Goal: Find specific page/section: Find specific page/section

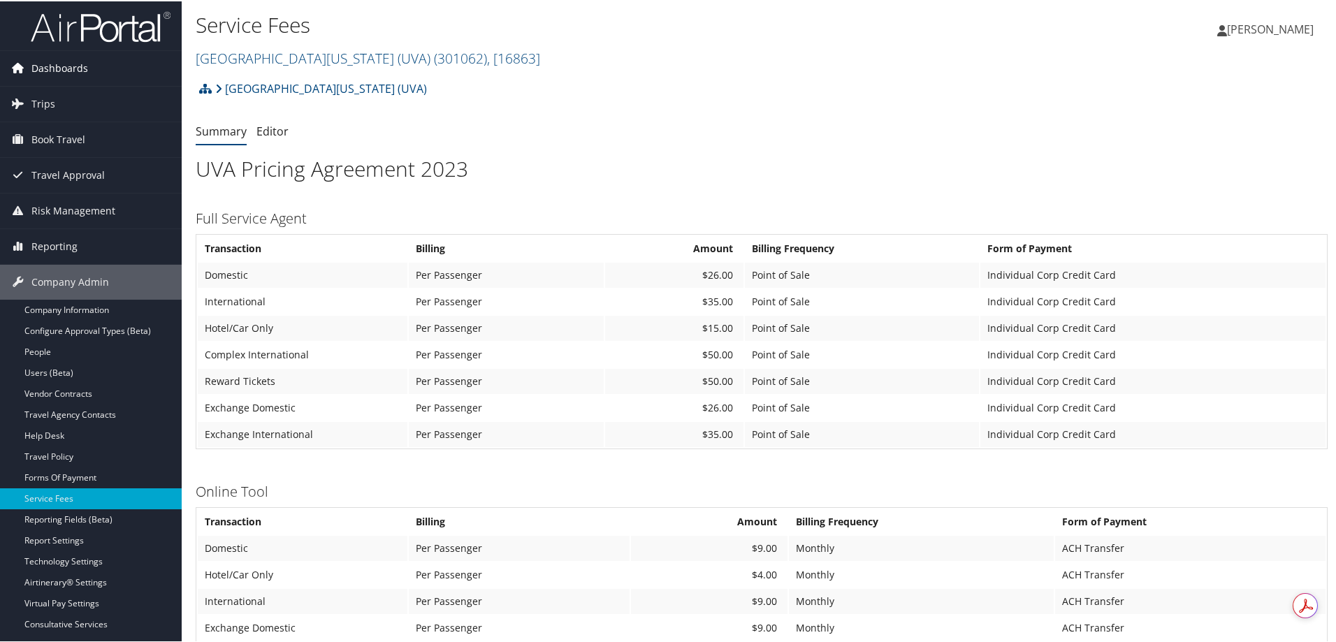
click at [61, 61] on span "Dashboards" at bounding box center [59, 67] width 57 height 35
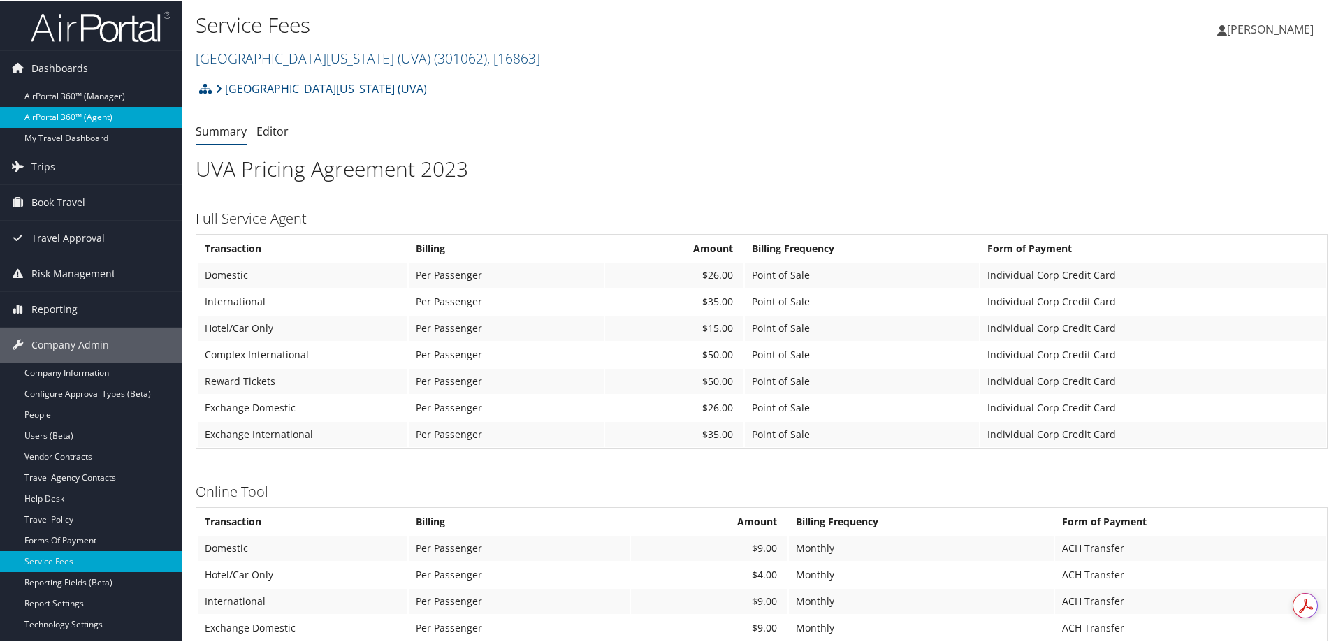
click at [80, 115] on link "AirPortal 360™ (Agent)" at bounding box center [91, 116] width 182 height 21
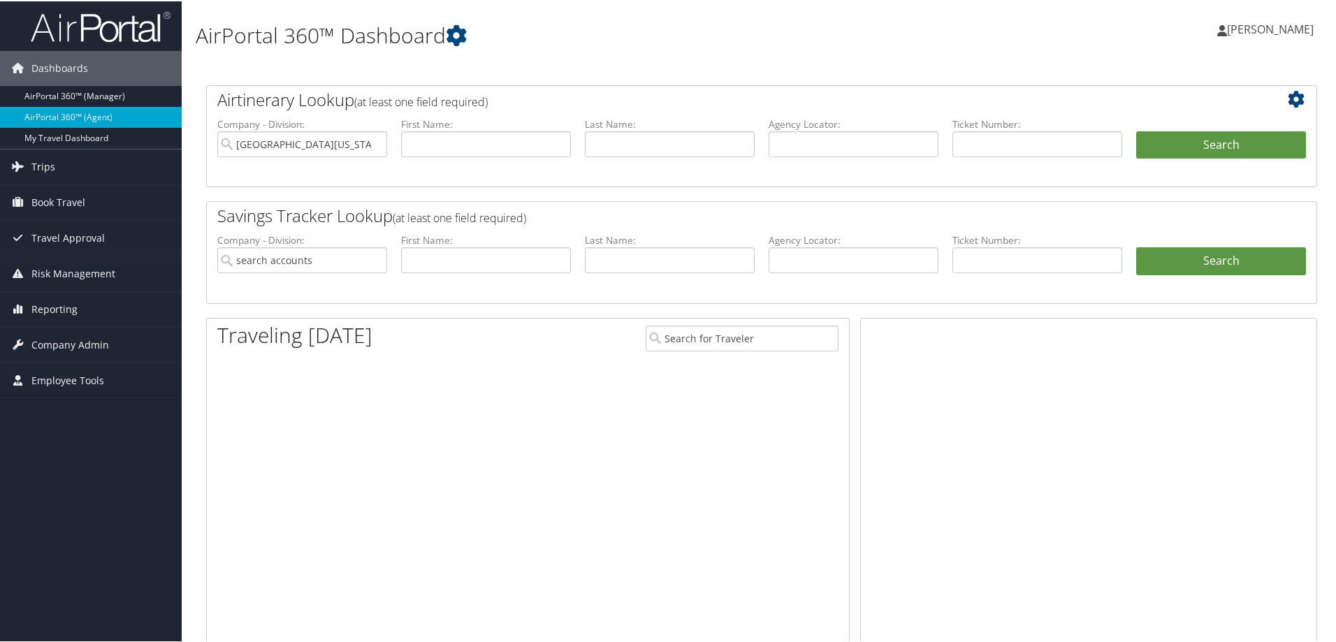
type input "University of Virginia (UVA)"
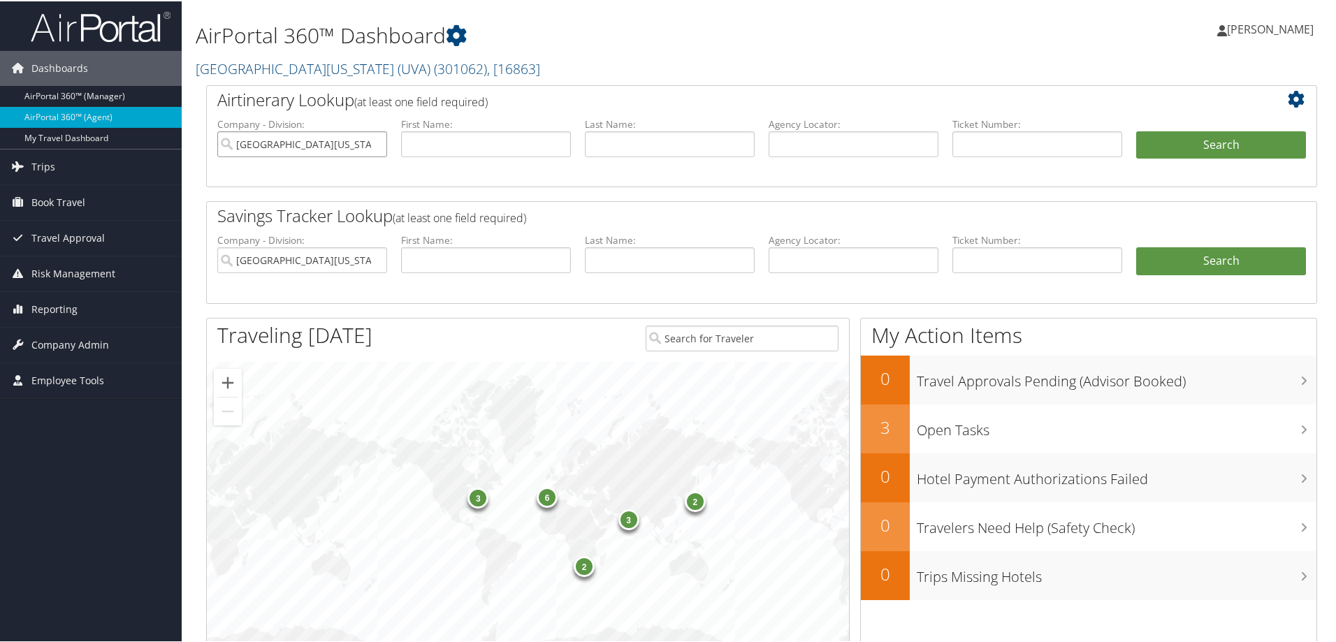
click at [374, 145] on input "University of Virginia (UVA)" at bounding box center [302, 143] width 170 height 26
click at [886, 143] on input "text" at bounding box center [854, 143] width 170 height 26
type input "cvz74s"
click at [1189, 143] on button "Search" at bounding box center [1221, 144] width 170 height 28
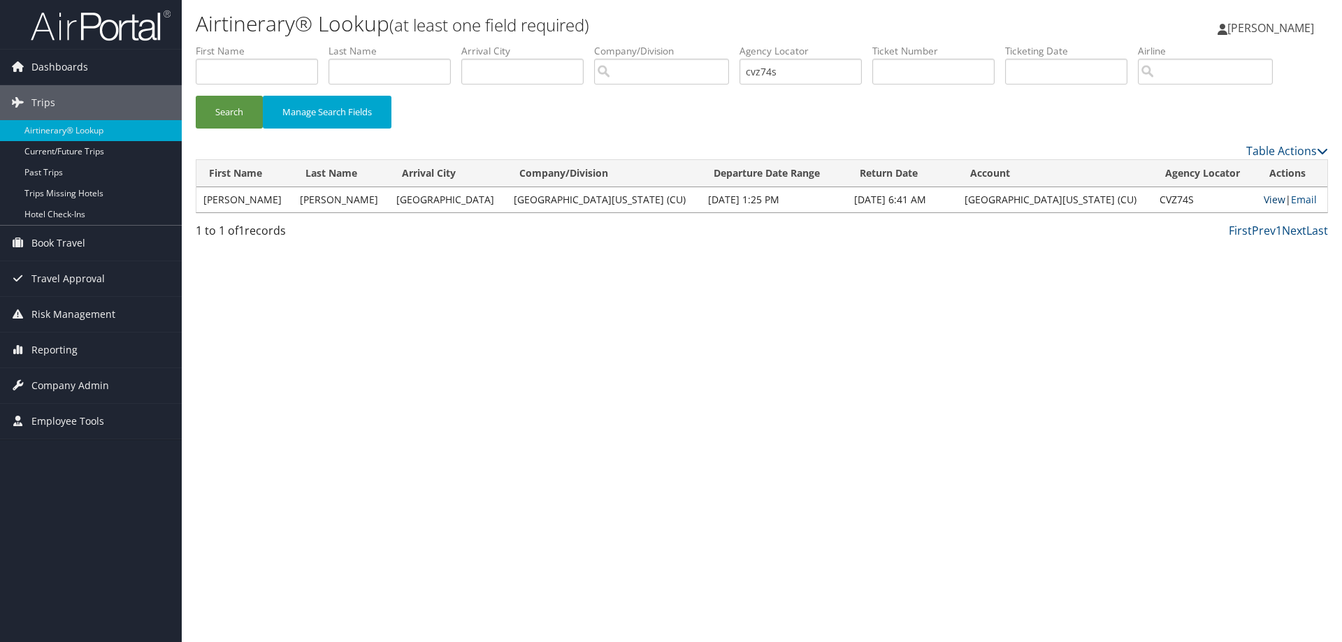
click at [1264, 201] on link "View" at bounding box center [1275, 199] width 22 height 13
click at [79, 64] on span "Dashboards" at bounding box center [59, 67] width 57 height 35
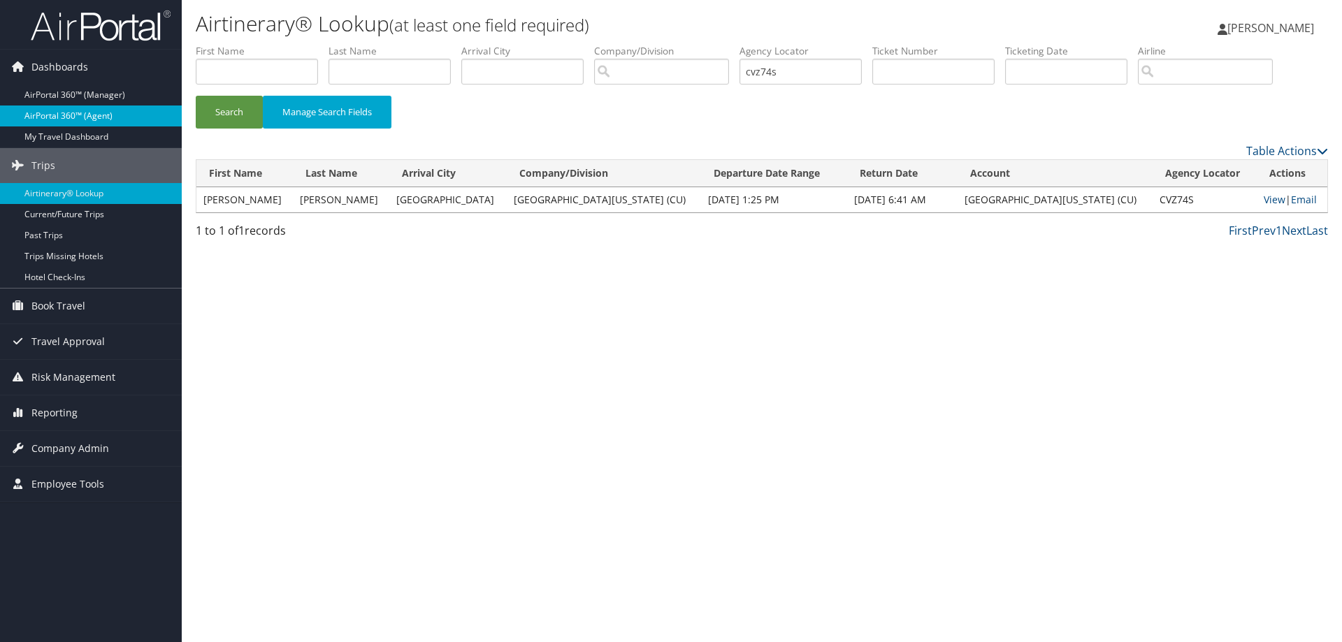
click at [87, 114] on link "AirPortal 360™ (Agent)" at bounding box center [91, 116] width 182 height 21
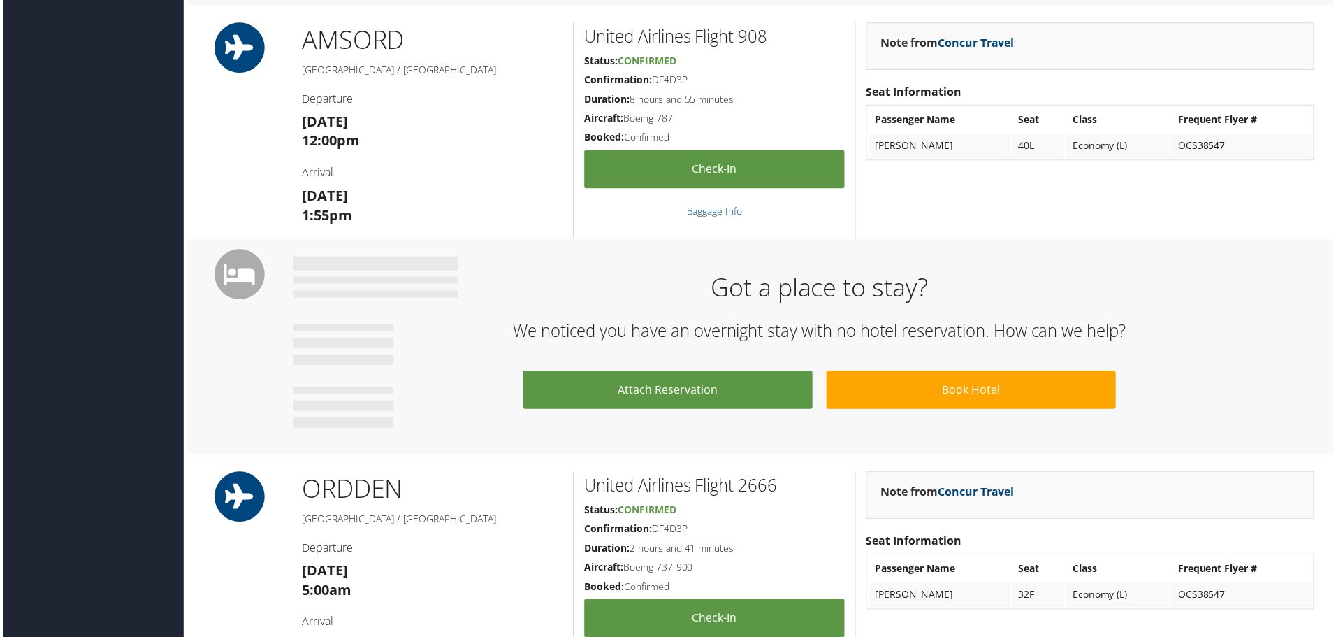
scroll to position [1747, 0]
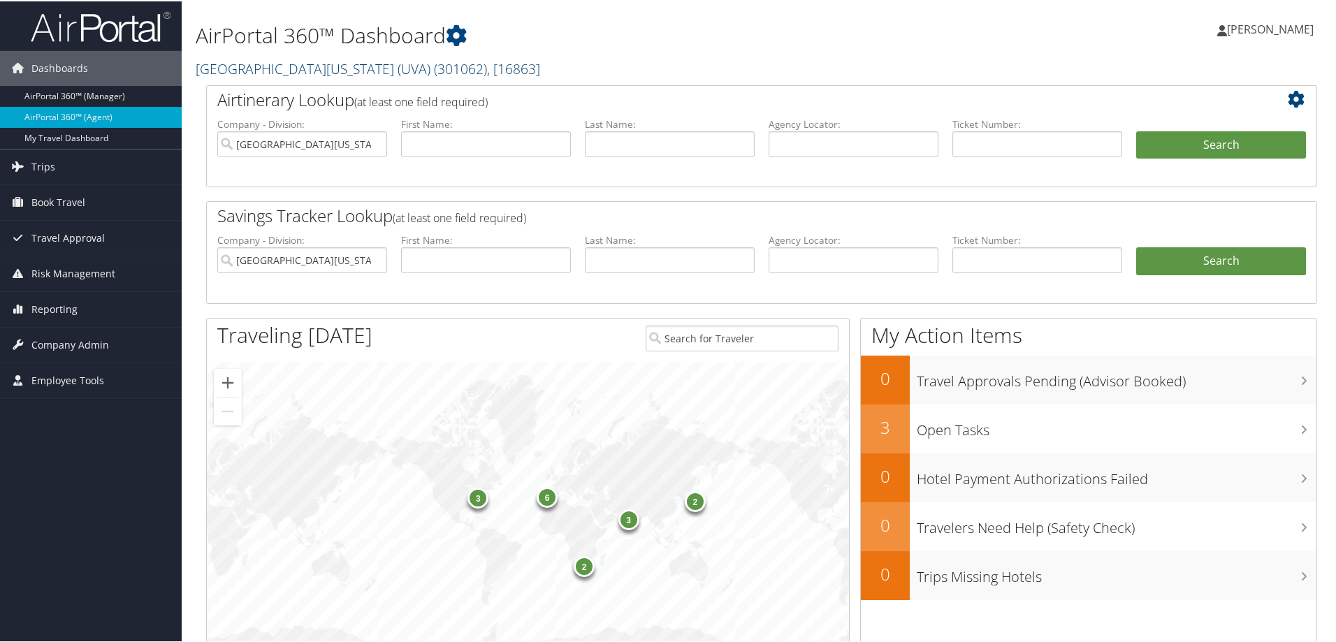
click at [487, 70] on span ", [ 16863 ]" at bounding box center [513, 67] width 53 height 19
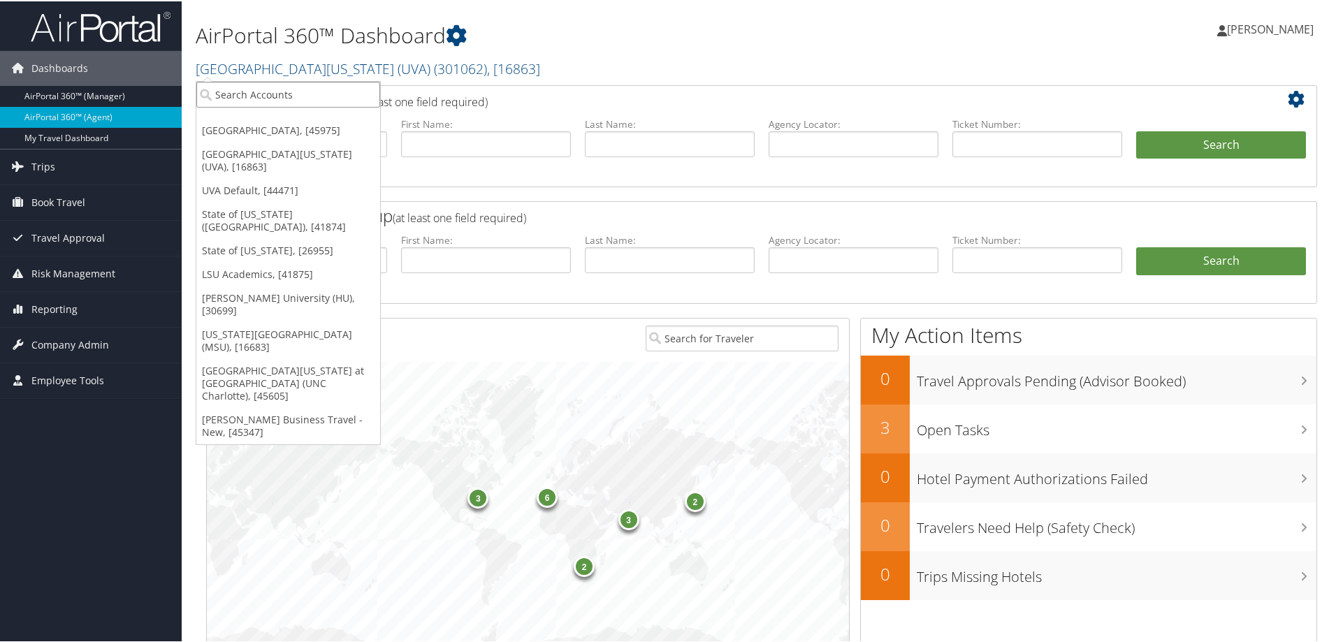
click at [314, 95] on input "search" at bounding box center [288, 93] width 184 height 26
type input "hawtho"
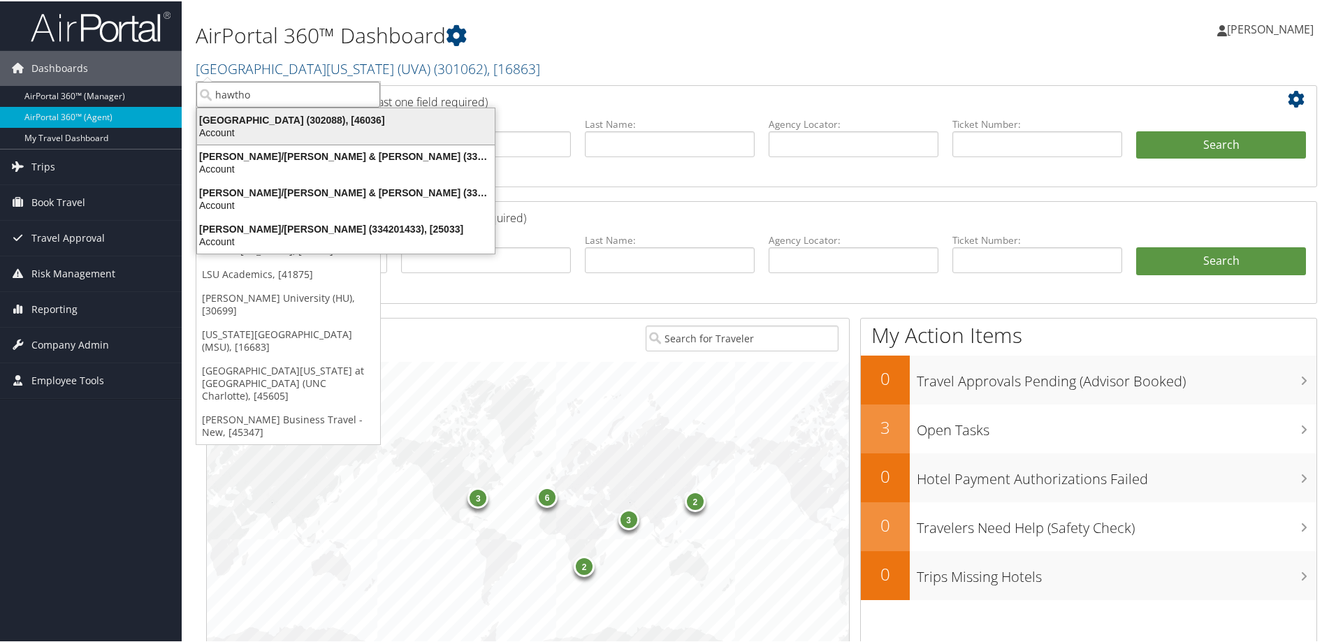
click at [300, 123] on div "Hawthorn Academy (302088), [46036]" at bounding box center [346, 119] width 314 height 13
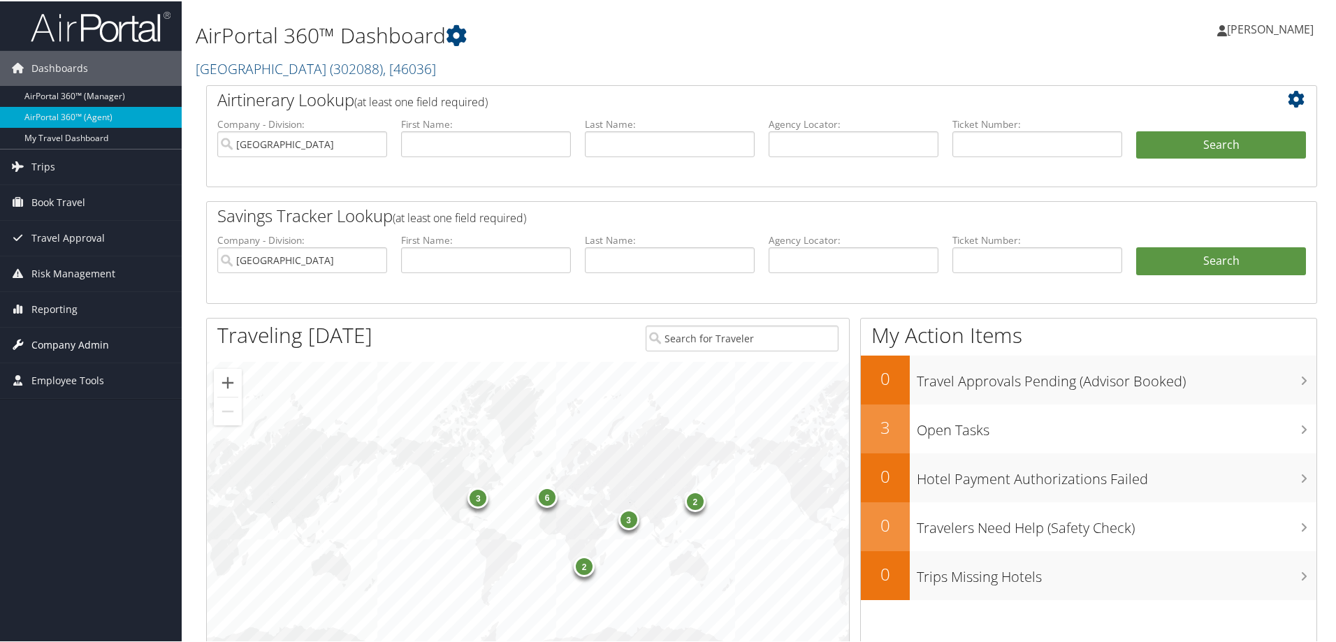
click at [58, 343] on span "Company Admin" at bounding box center [70, 343] width 78 height 35
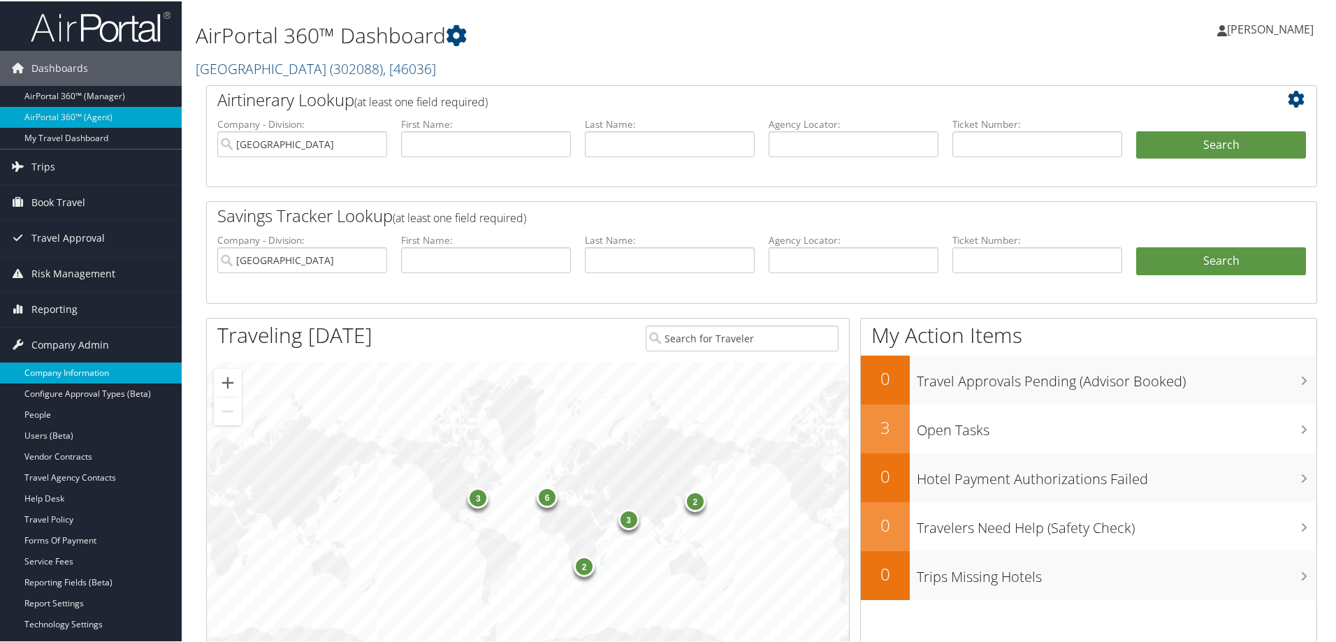
click at [77, 372] on link "Company Information" at bounding box center [91, 371] width 182 height 21
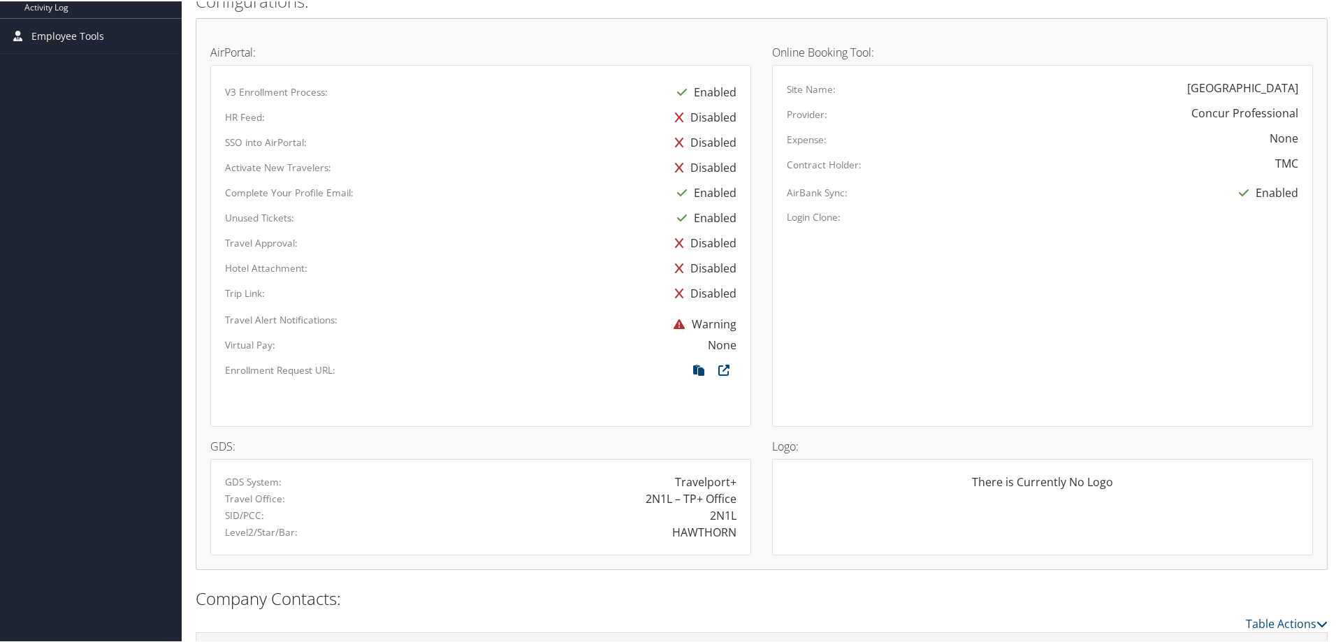
scroll to position [699, 0]
